Goal: Transaction & Acquisition: Subscribe to service/newsletter

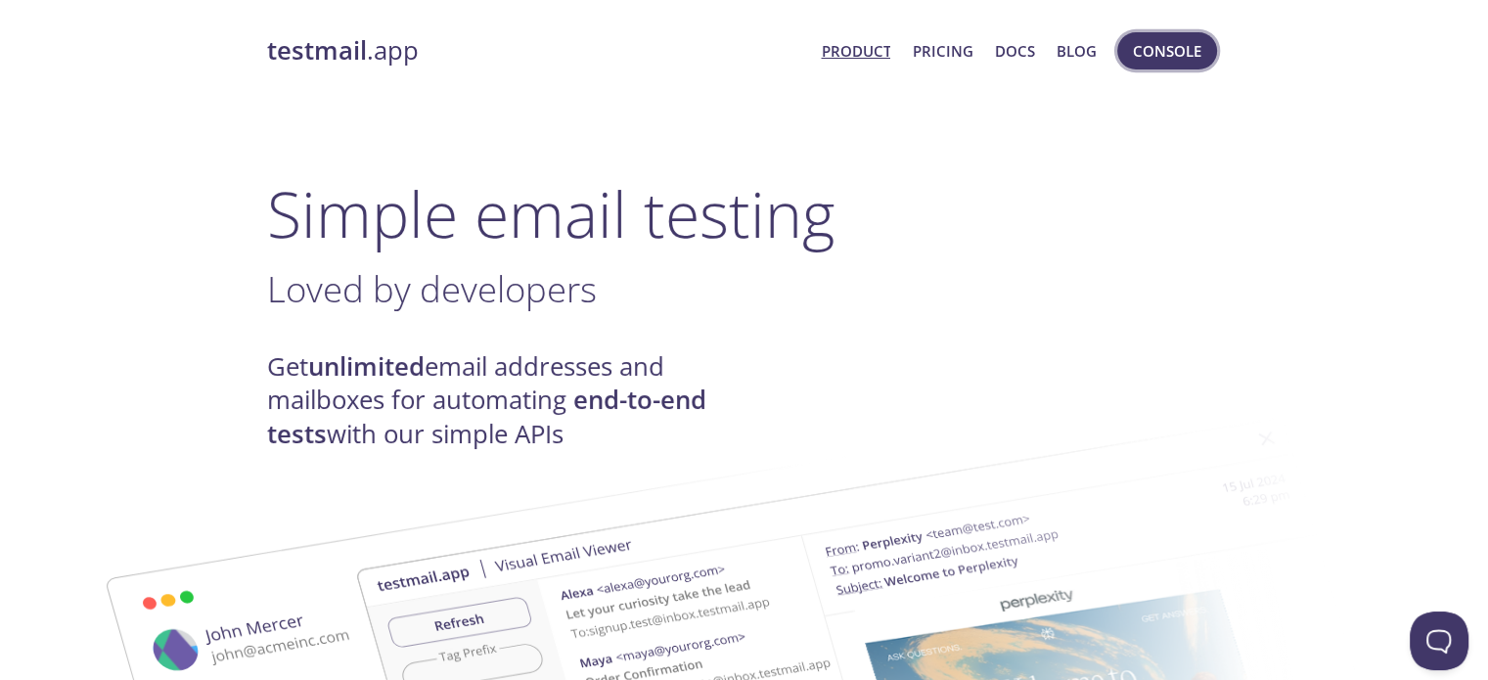
click at [1190, 57] on span "Console" at bounding box center [1167, 50] width 68 height 25
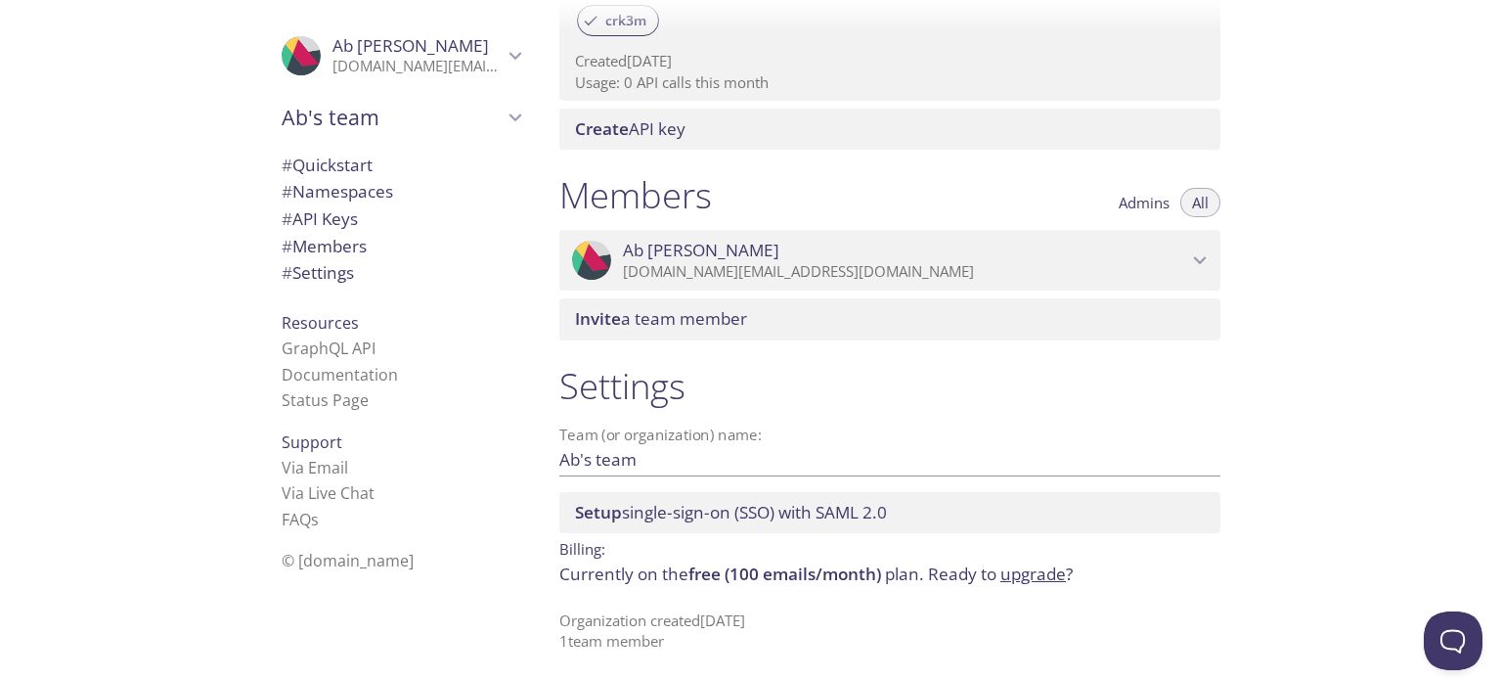
scroll to position [711, 0]
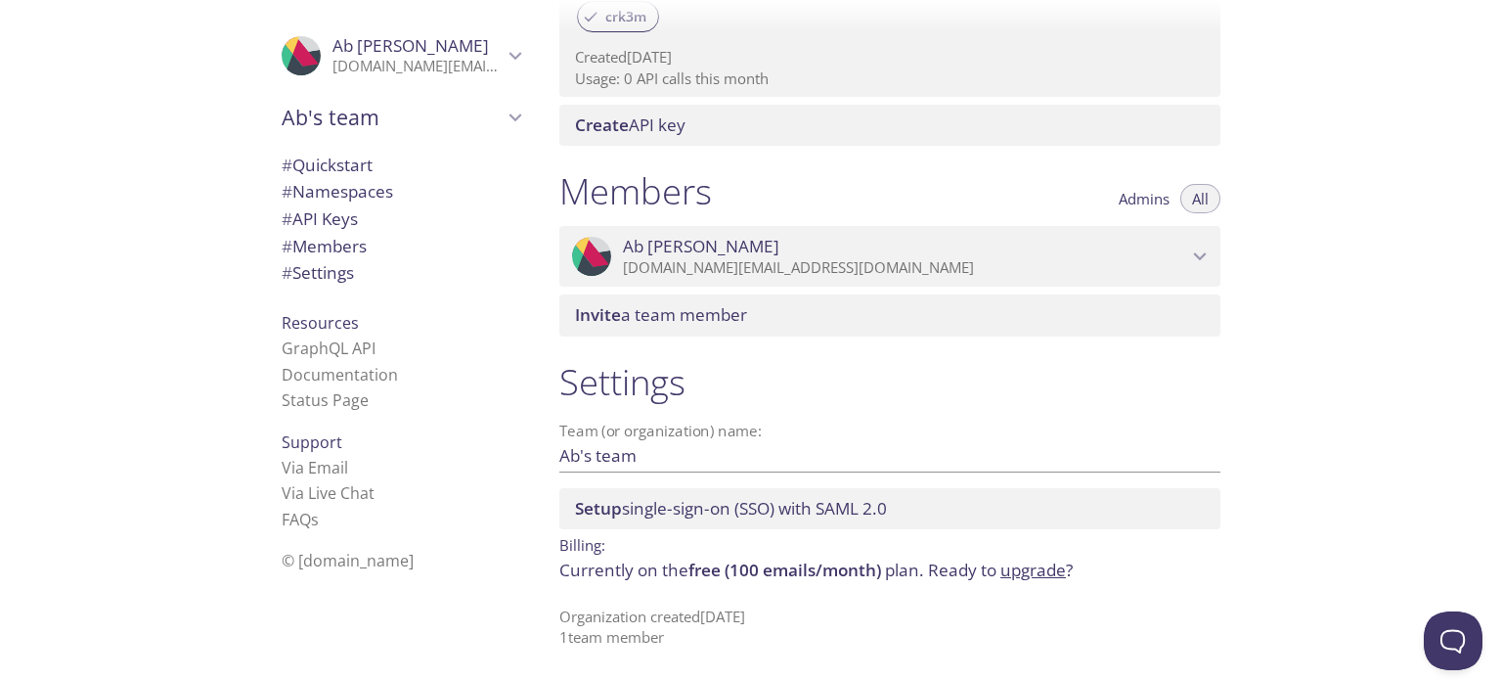
click at [336, 54] on span "Ab nahid" at bounding box center [411, 45] width 156 height 22
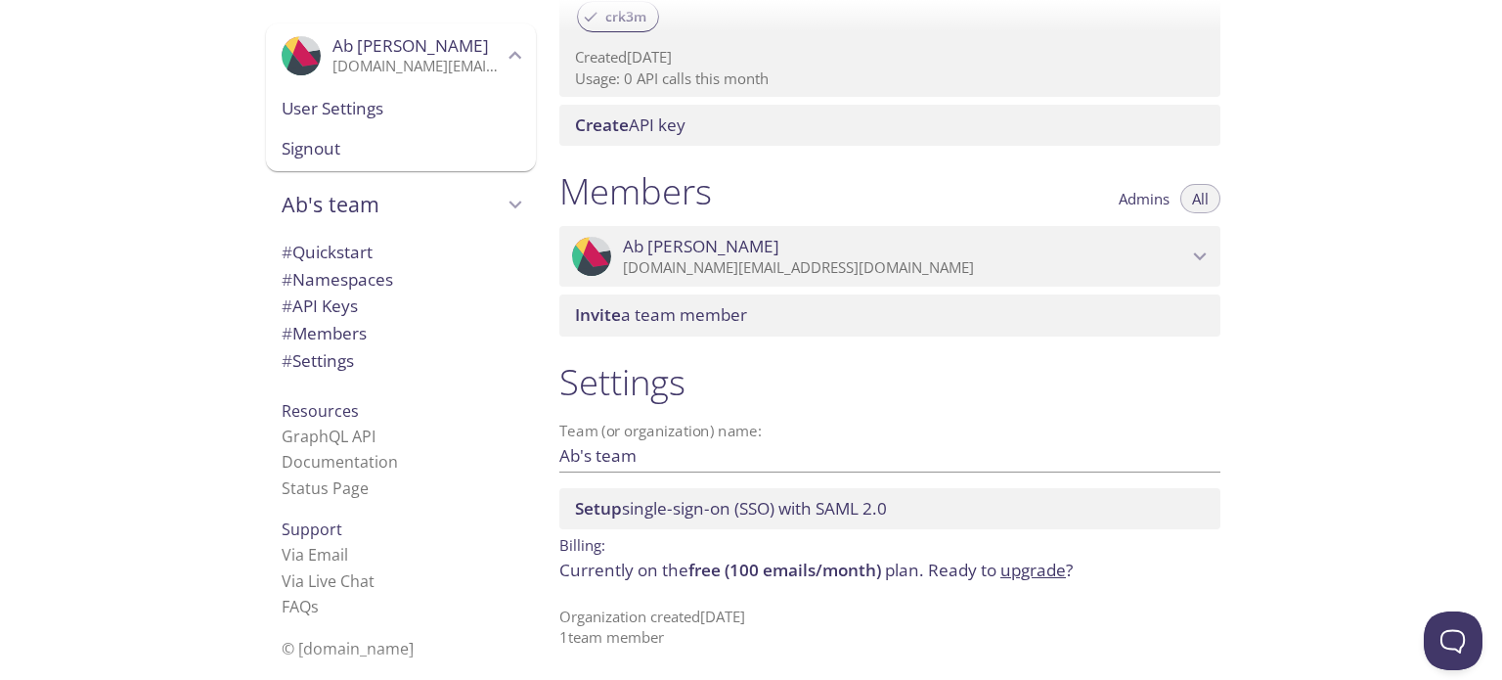
click at [355, 304] on span "# API Keys" at bounding box center [401, 305] width 239 height 25
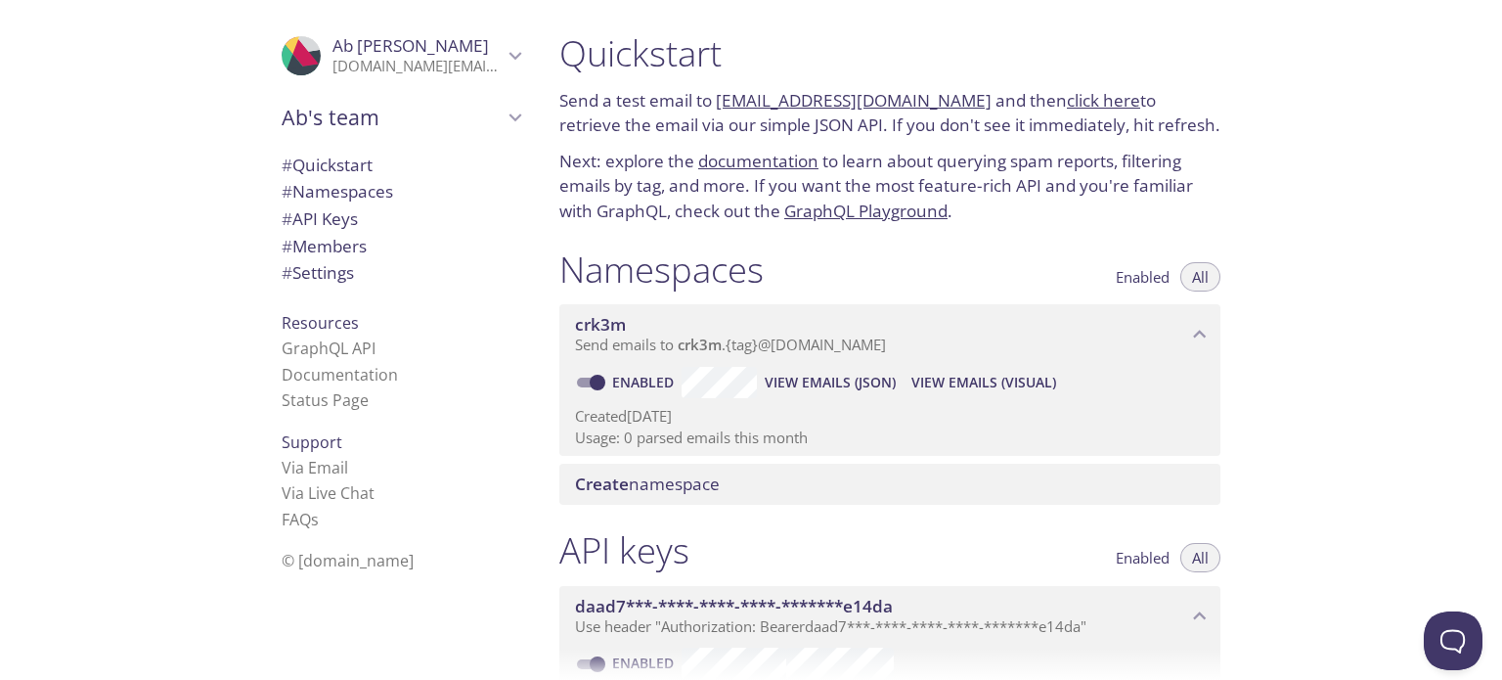
click at [876, 102] on link "[EMAIL_ADDRESS][DOMAIN_NAME]" at bounding box center [854, 100] width 276 height 22
click at [851, 210] on link "GraphQL Playground" at bounding box center [865, 211] width 163 height 22
click at [292, 57] on icon "Ab nahid" at bounding box center [301, 46] width 36 height 40
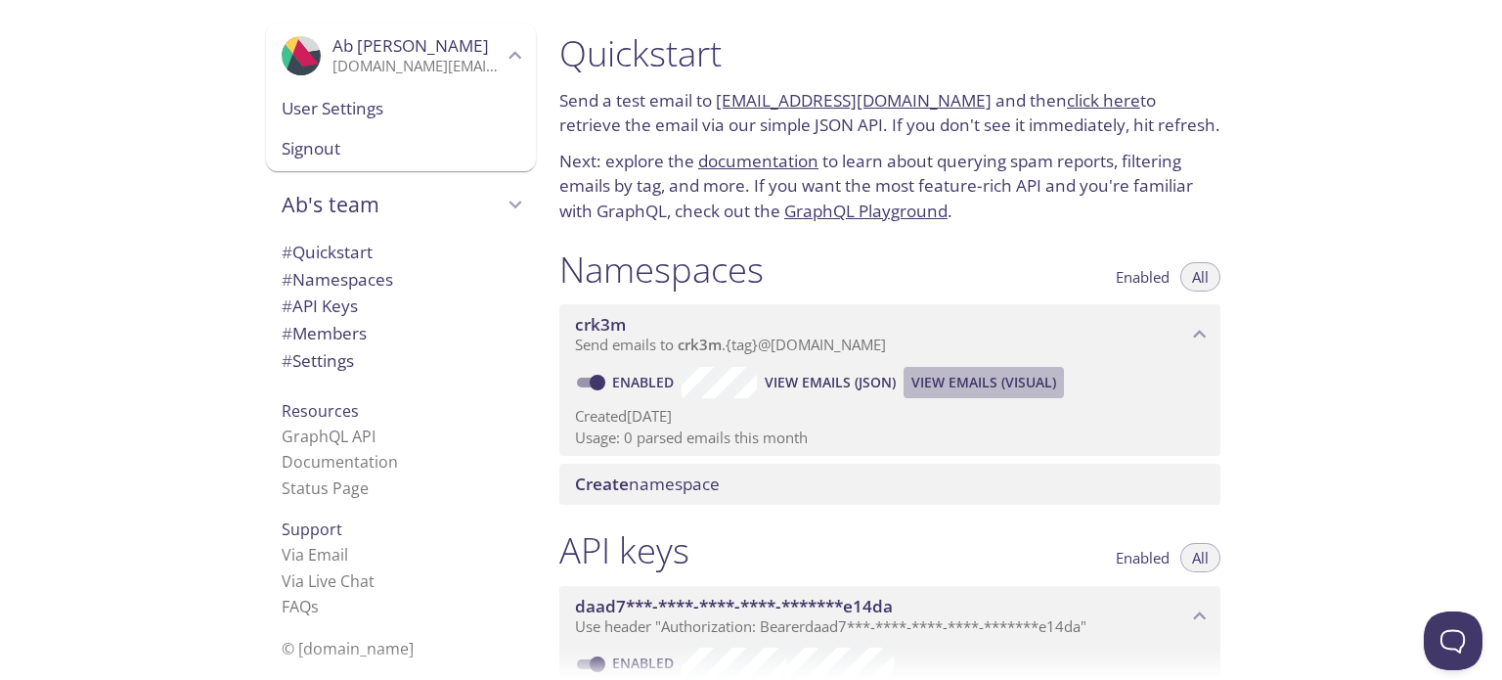
click at [1005, 389] on span "View Emails (Visual)" at bounding box center [984, 382] width 145 height 23
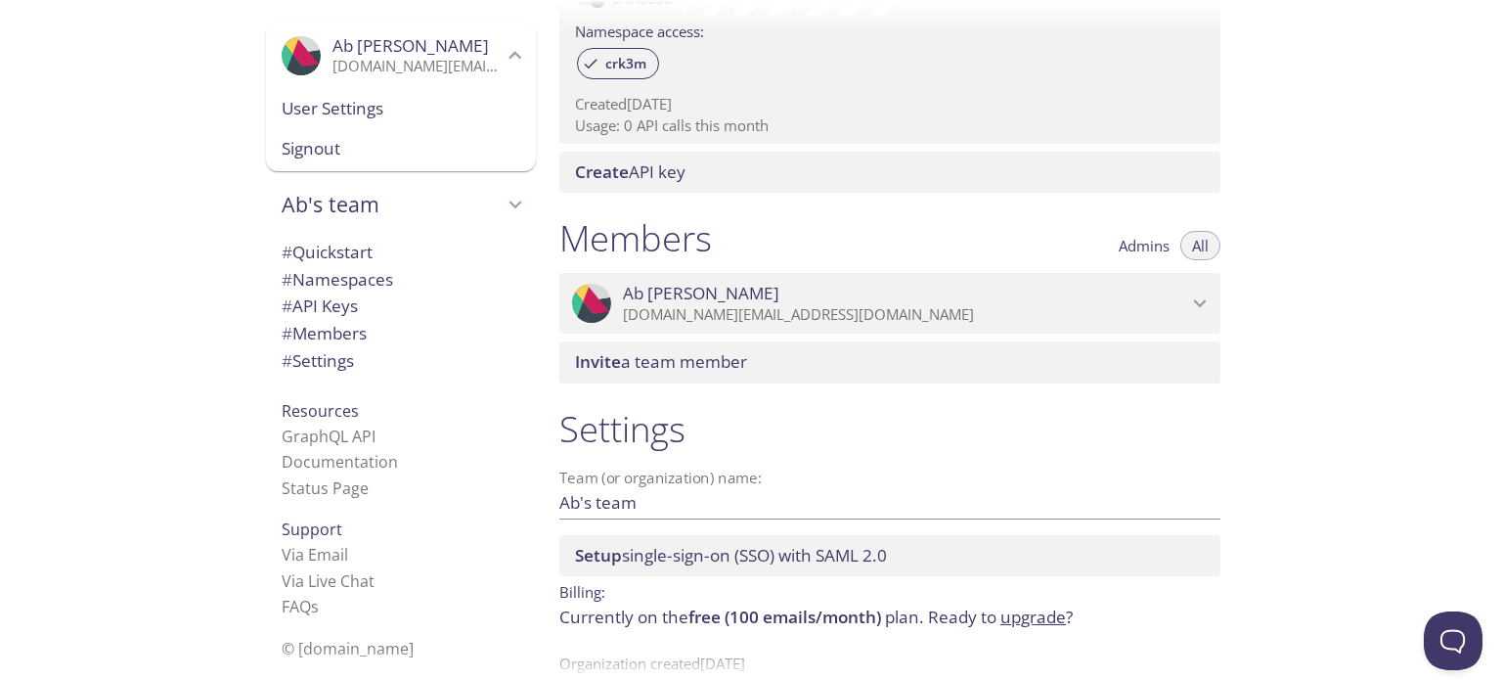
scroll to position [711, 0]
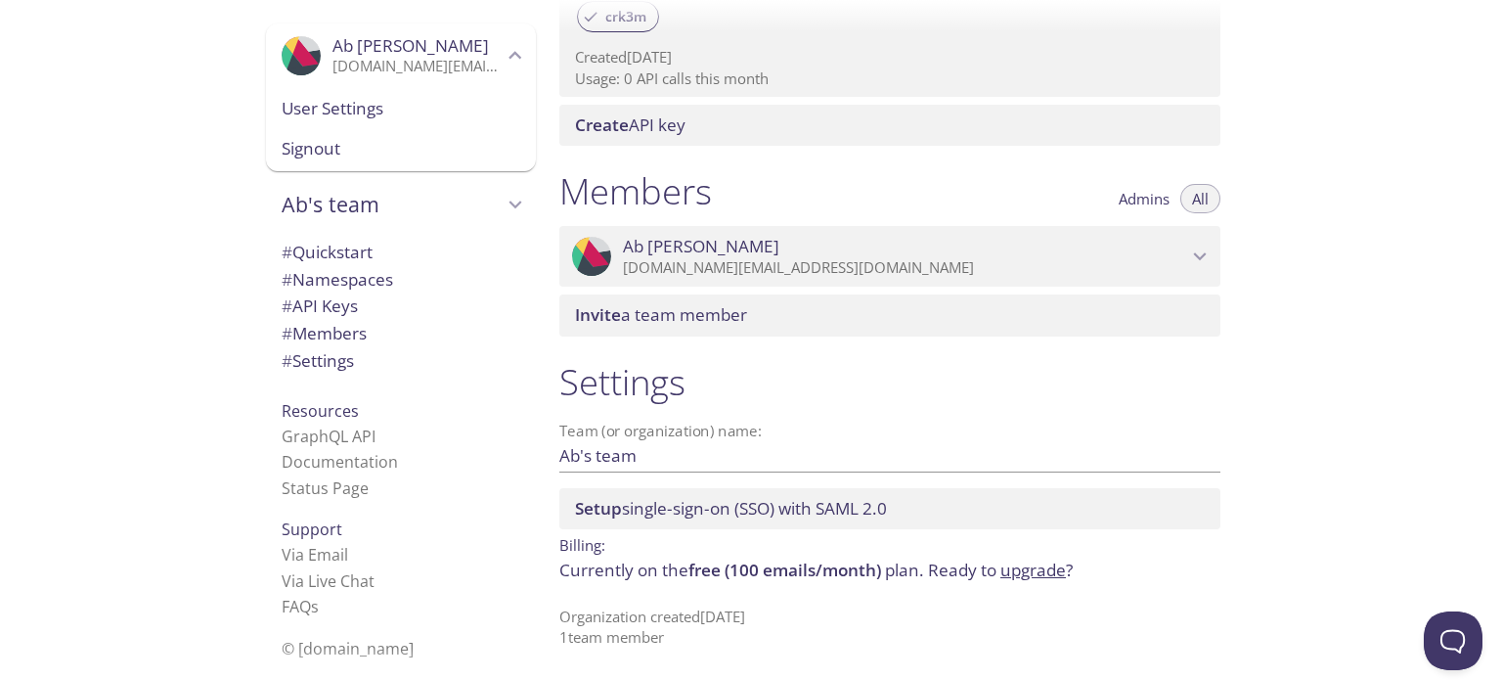
click at [747, 522] on div "Setup single-sign-on (SSO) with SAML 2.0" at bounding box center [889, 508] width 661 height 41
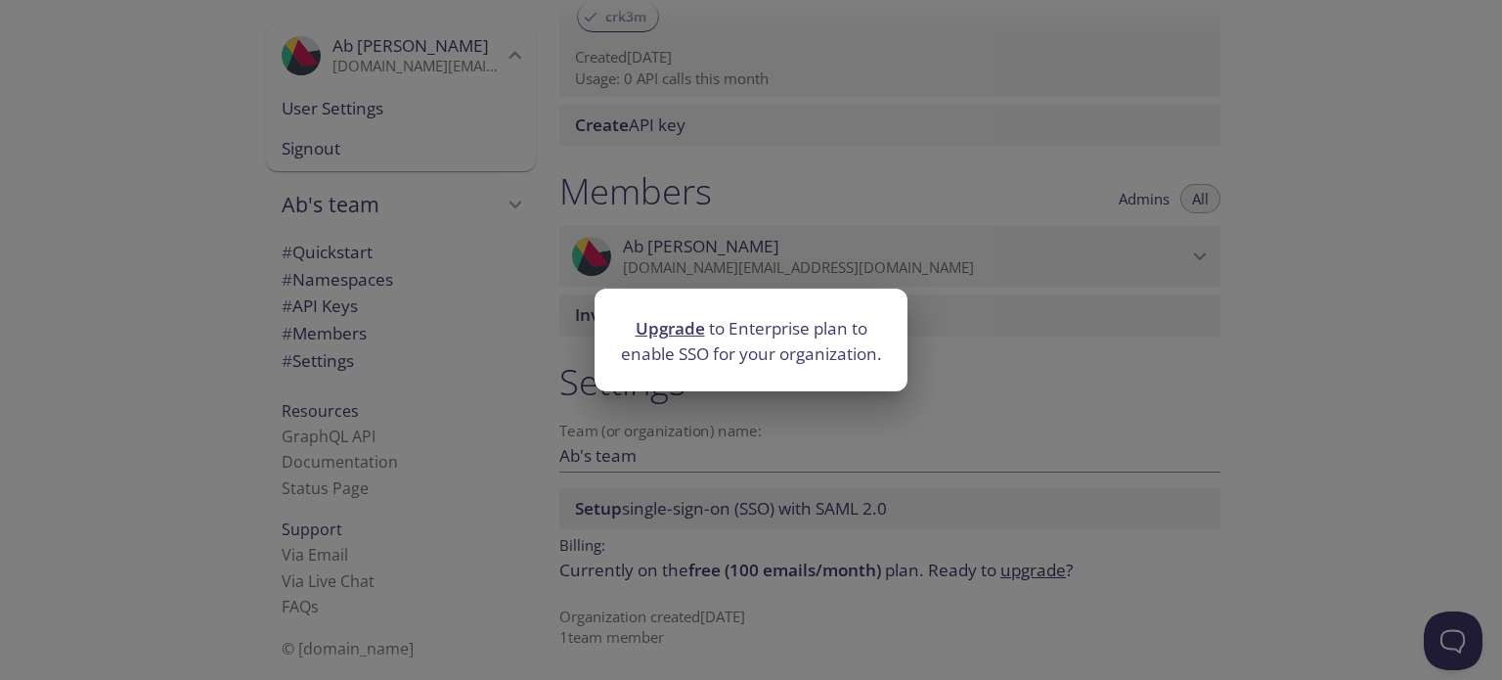
click at [669, 457] on div "Upgrade to Enterprise plan to enable SSO for your organization." at bounding box center [751, 340] width 1502 height 680
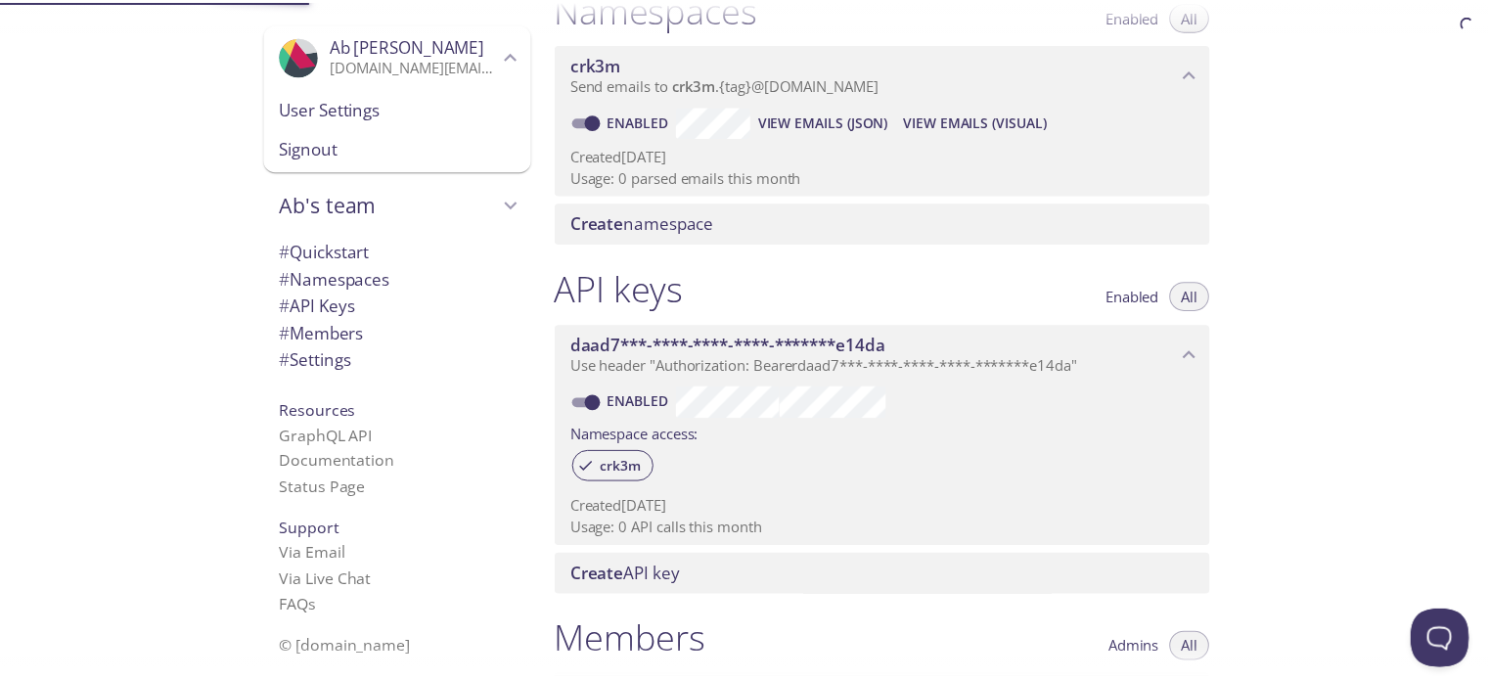
scroll to position [210, 0]
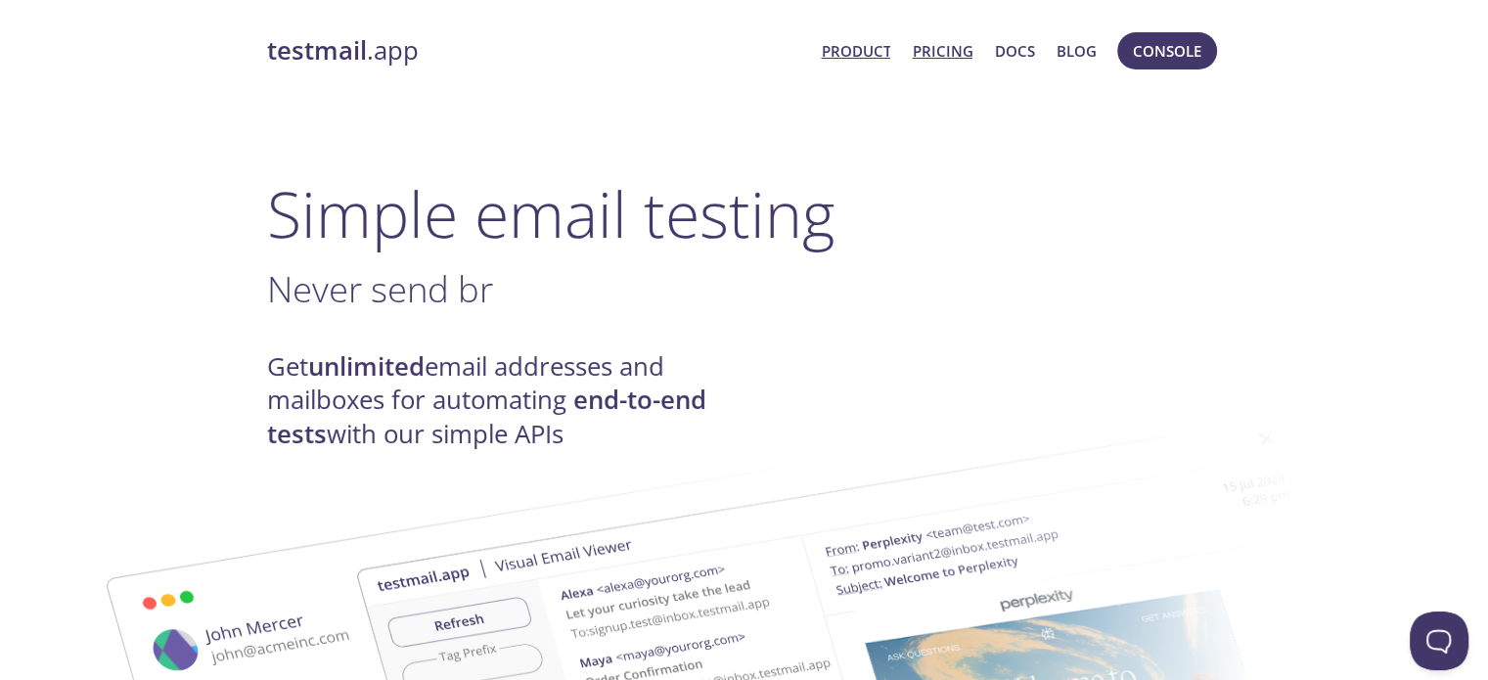
click at [947, 51] on link "Pricing" at bounding box center [942, 50] width 61 height 25
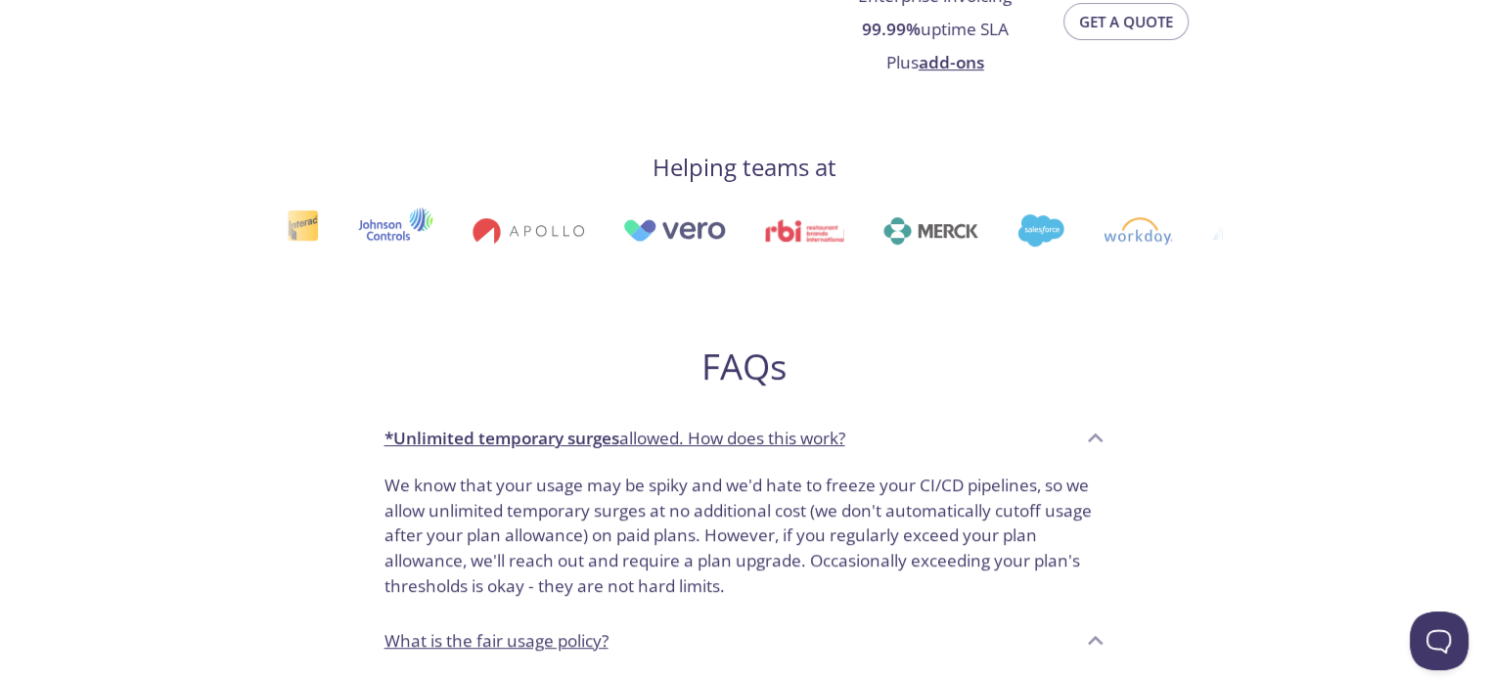
scroll to position [833, 0]
